Goal: Check status: Check status

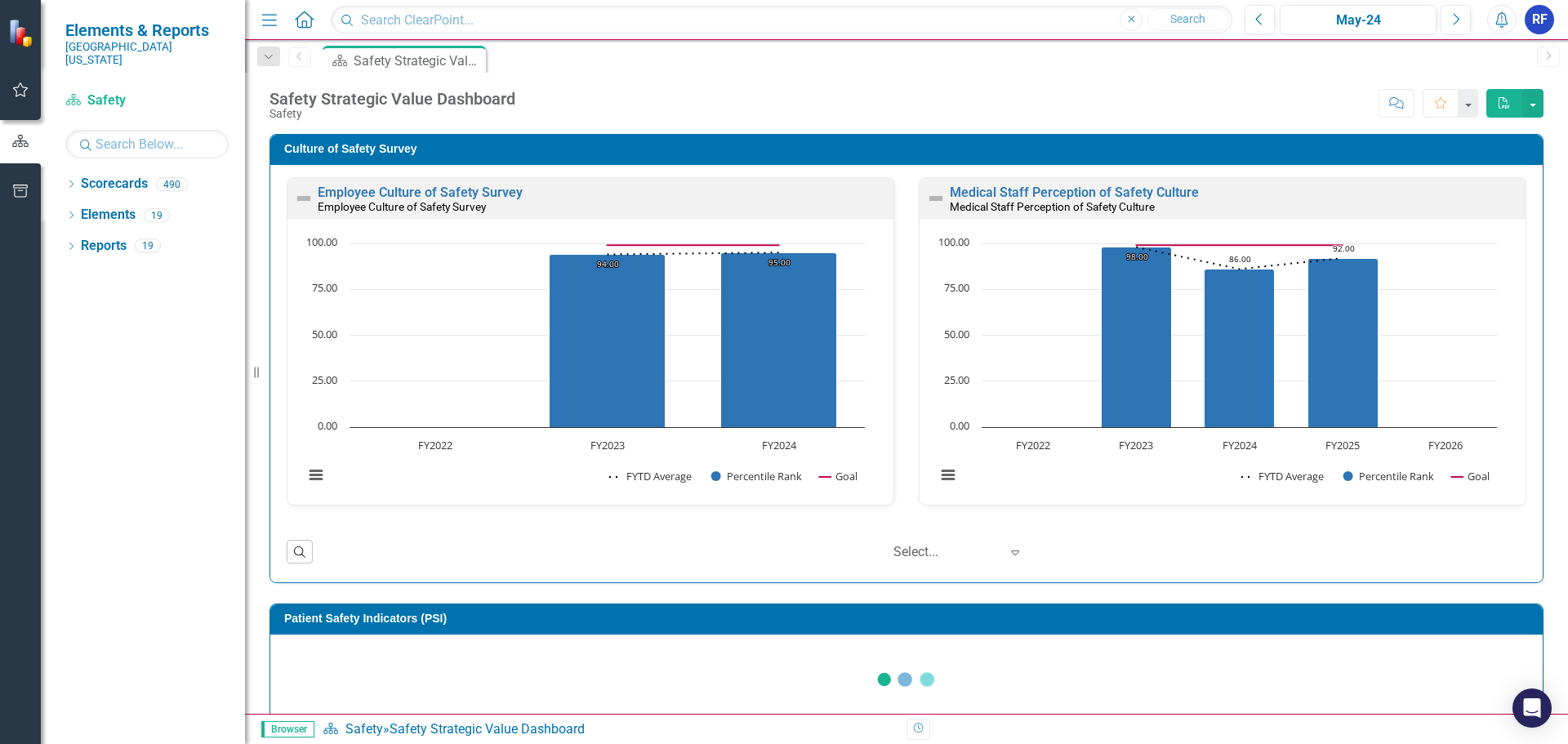
click at [301, 19] on icon "Home" at bounding box center [303, 19] width 21 height 17
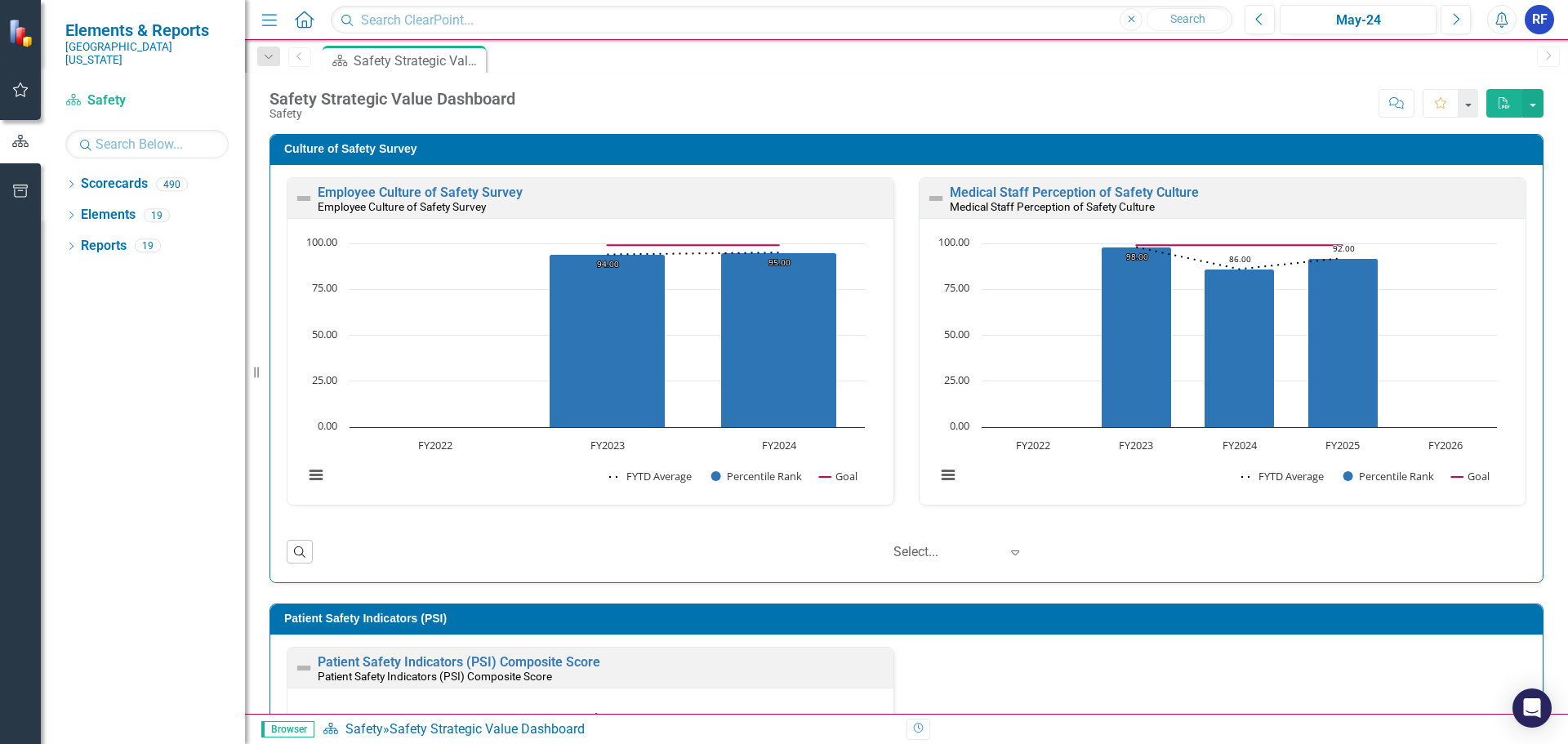
click at [310, 17] on icon at bounding box center [304, 19] width 19 height 17
click at [392, 14] on input "text" at bounding box center [782, 20] width 901 height 29
click at [72, 180] on div "Dropdown" at bounding box center [71, 186] width 11 height 14
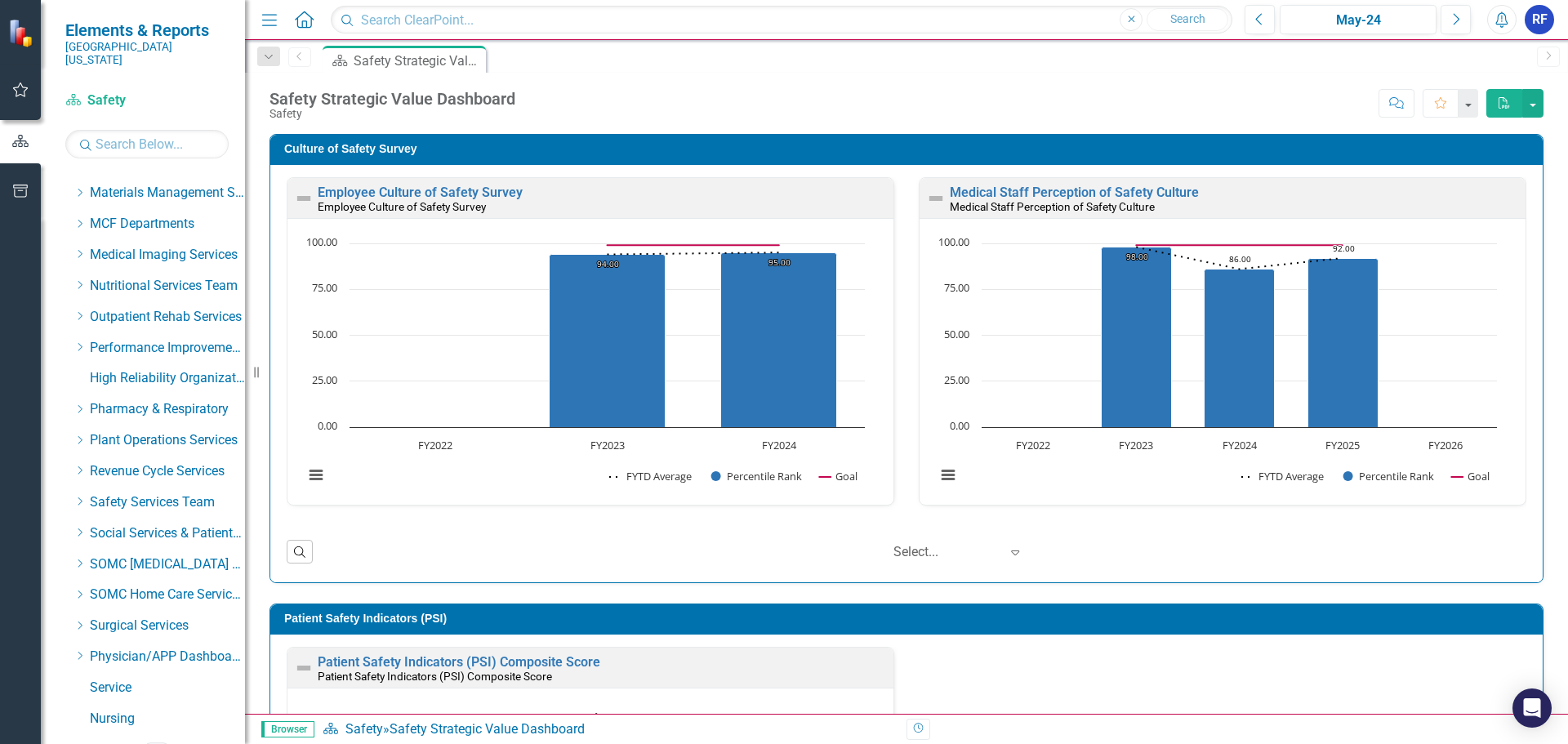
scroll to position [804, 0]
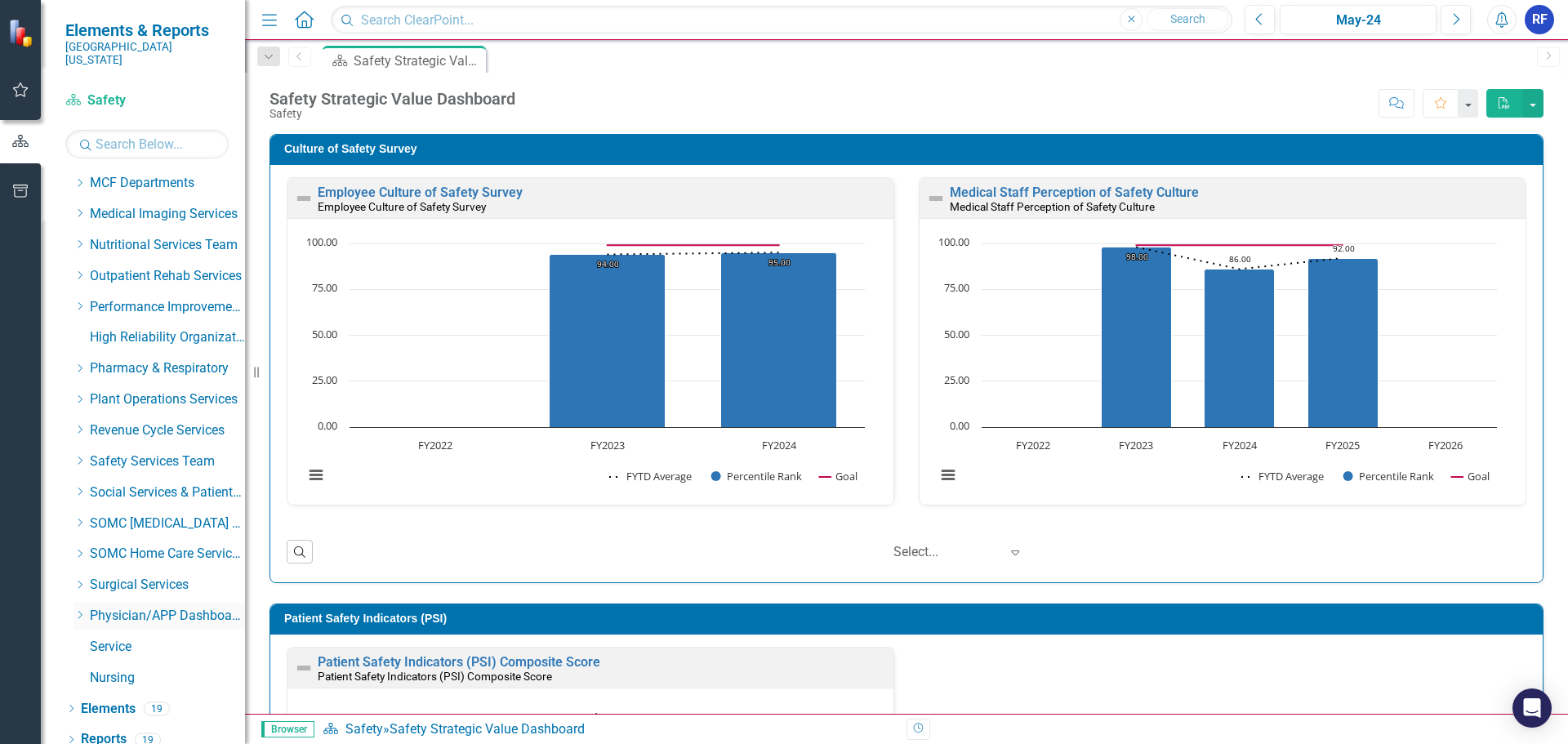
click at [159, 606] on link "Physician/APP Dashboards" at bounding box center [167, 616] width 155 height 19
click at [79, 610] on icon "Dropdown" at bounding box center [79, 615] width 12 height 10
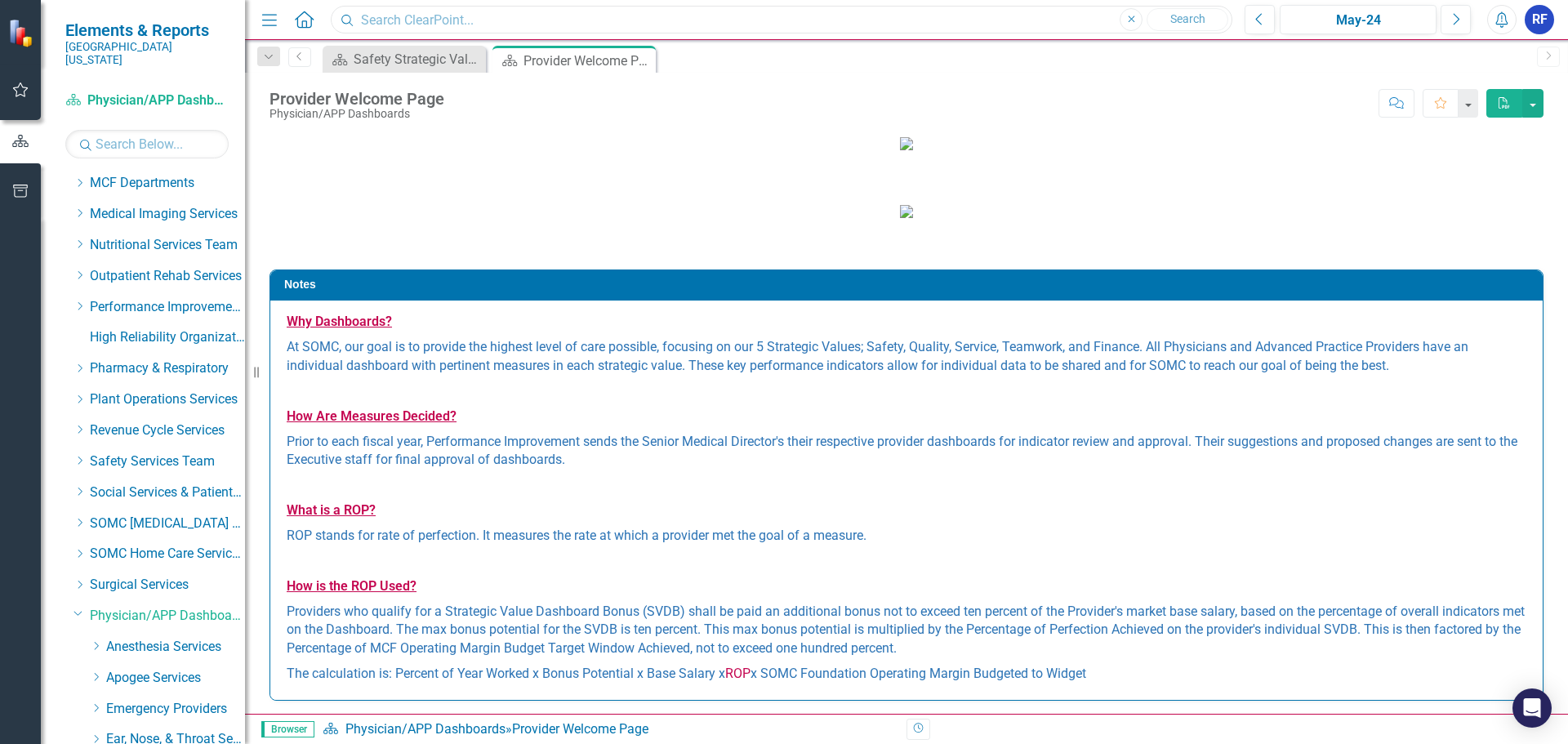
click at [492, 29] on input "text" at bounding box center [782, 20] width 901 height 29
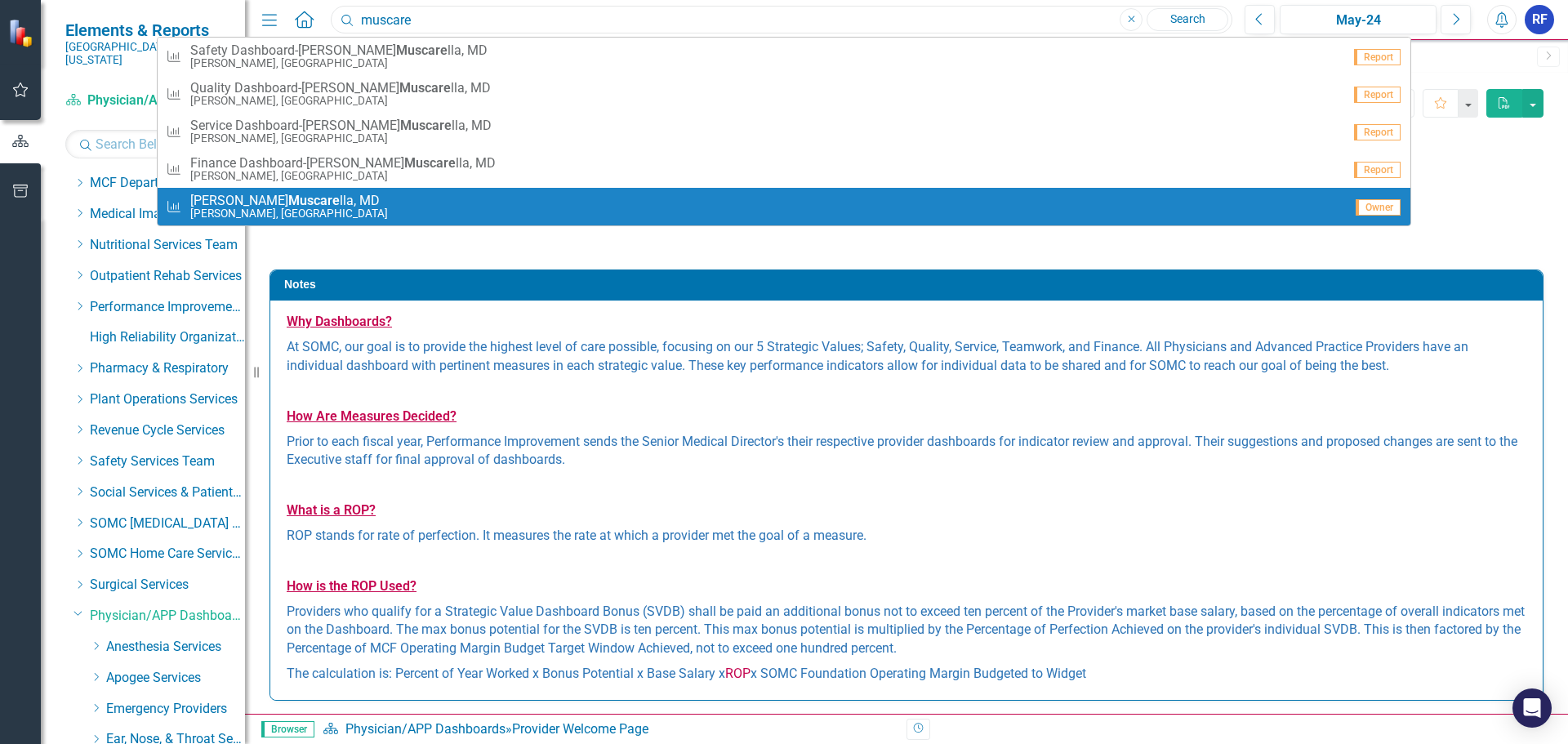
type input "muscare"
click at [280, 203] on span "[PERSON_NAME] lla, MD" at bounding box center [289, 200] width 198 height 14
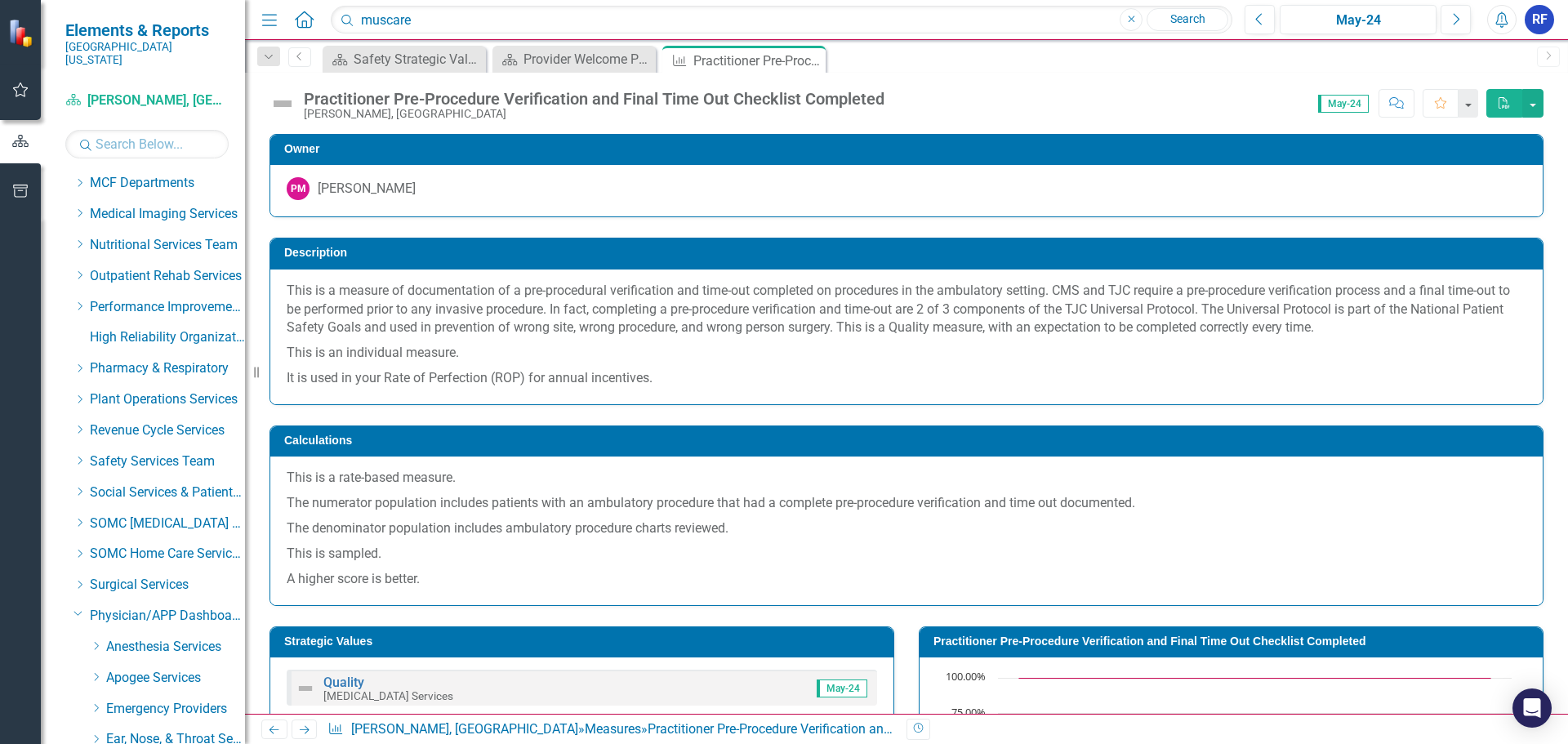
click at [1357, 103] on span "May-24" at bounding box center [1343, 103] width 51 height 18
click at [1376, 19] on div "May-24" at bounding box center [1358, 20] width 145 height 19
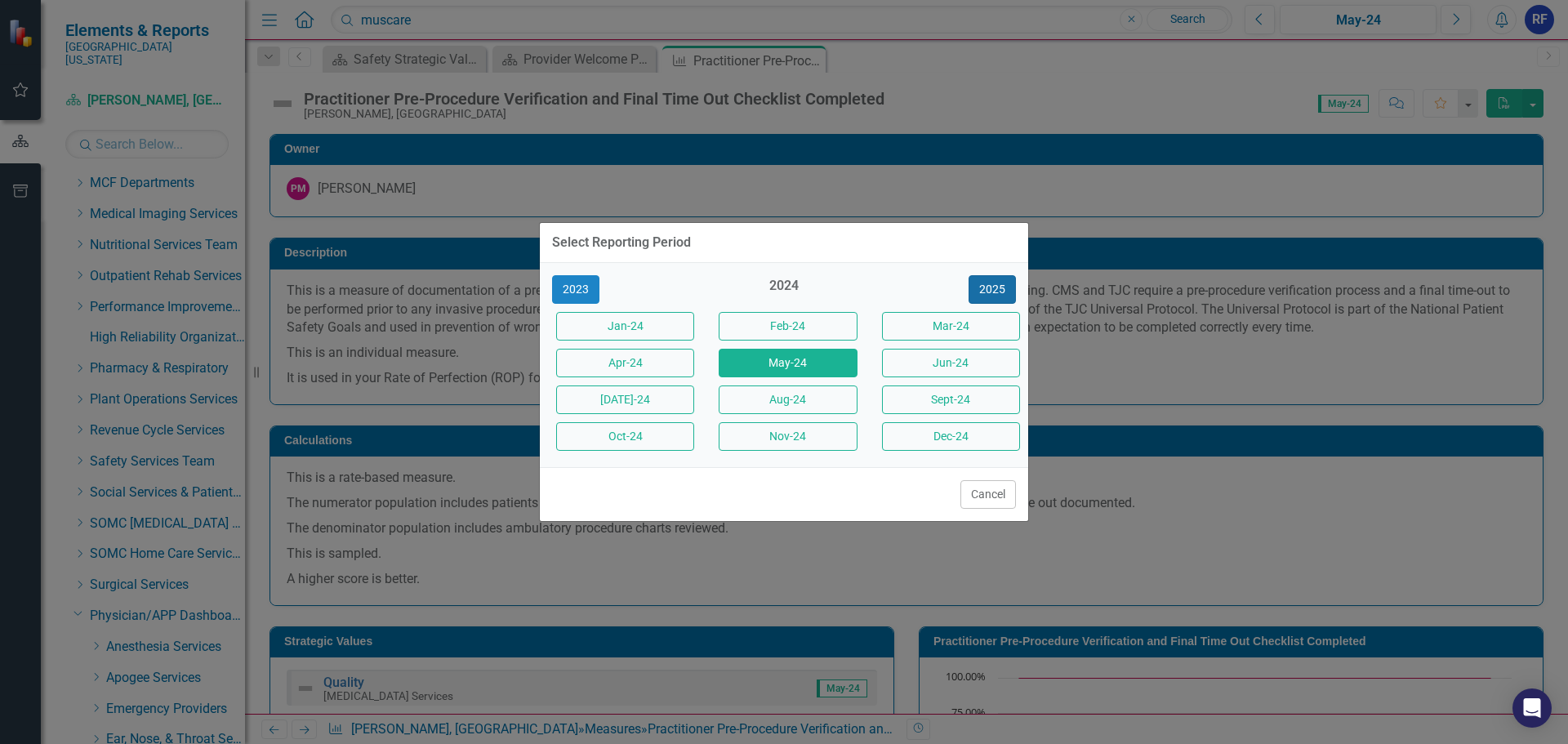
click at [995, 295] on button "2025" at bounding box center [992, 290] width 48 height 29
click at [936, 397] on button "Sept-25" at bounding box center [951, 400] width 138 height 29
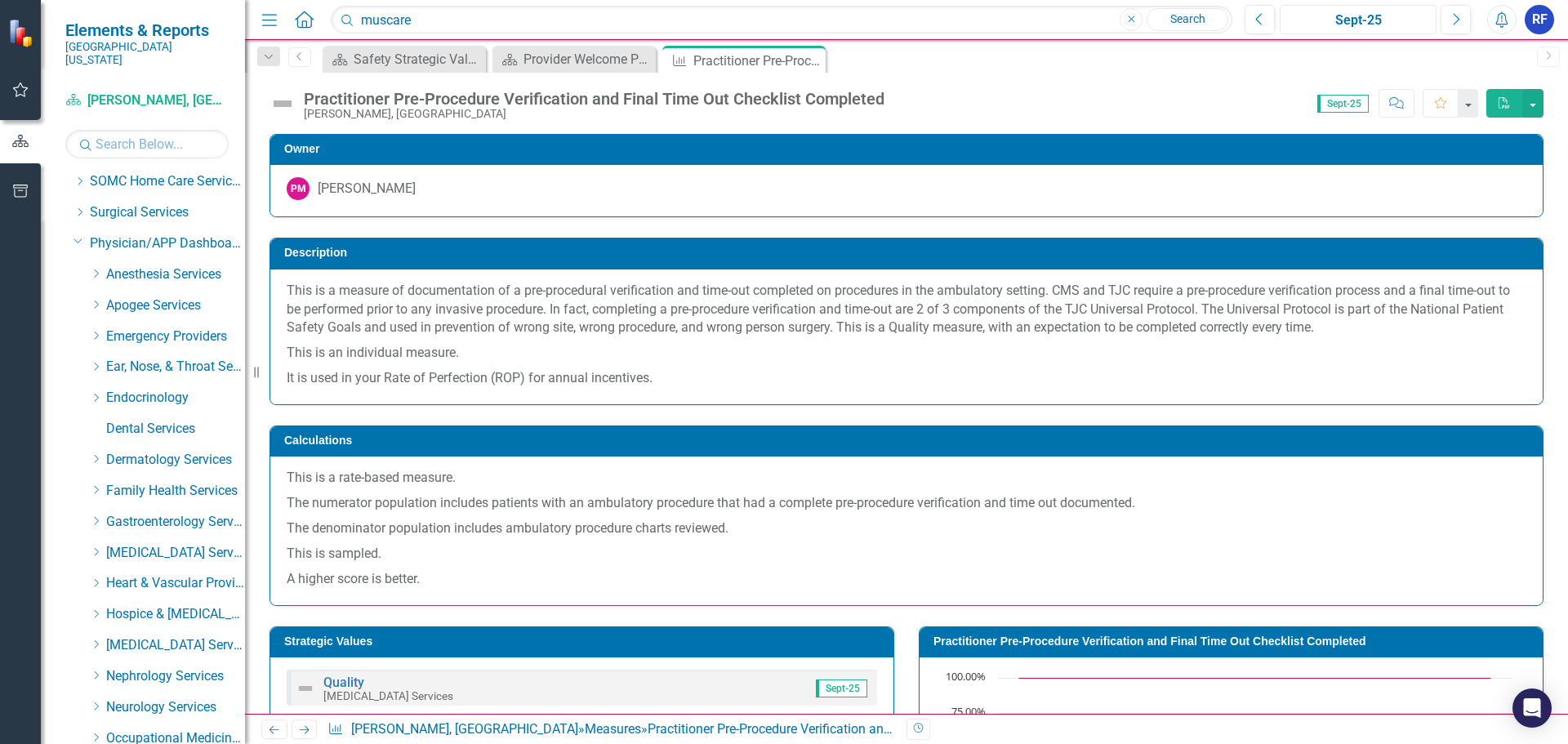
scroll to position [1179, 0]
click at [99, 544] on icon "Dropdown" at bounding box center [96, 549] width 12 height 10
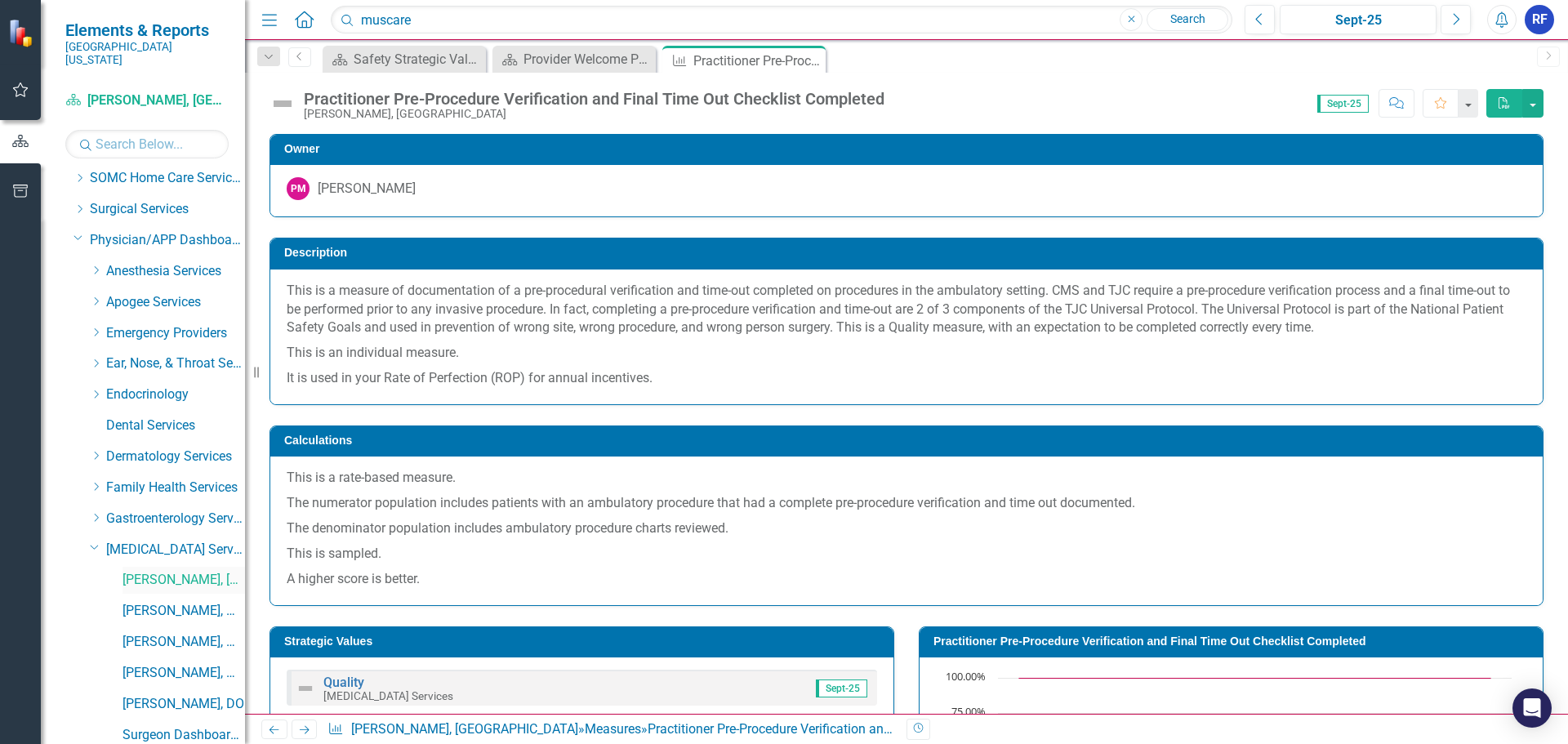
click at [189, 572] on link "[PERSON_NAME], [GEOGRAPHIC_DATA]" at bounding box center [184, 580] width 122 height 19
